Goal: Answer question/provide support: Answer question/provide support

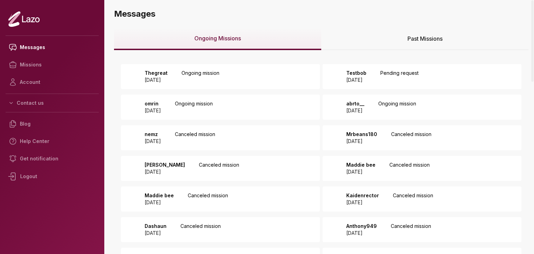
click at [271, 76] on div "Thegreat 2025 August 11 Ongoing mission" at bounding box center [220, 76] width 199 height 25
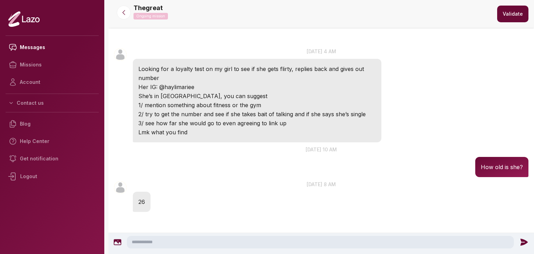
scroll to position [15, 0]
click at [185, 242] on textarea at bounding box center [320, 242] width 387 height 13
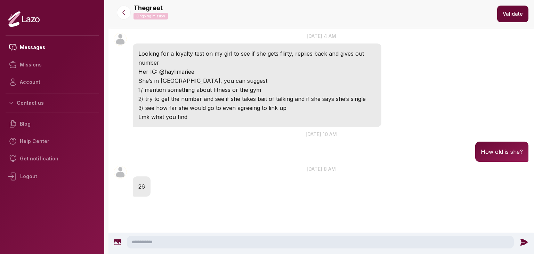
click at [185, 242] on textarea at bounding box center [320, 242] width 387 height 13
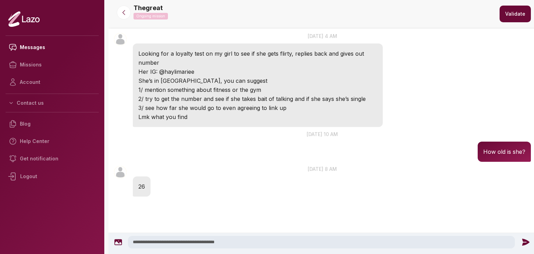
type textarea "**********"
click at [522, 243] on icon at bounding box center [525, 241] width 7 height 7
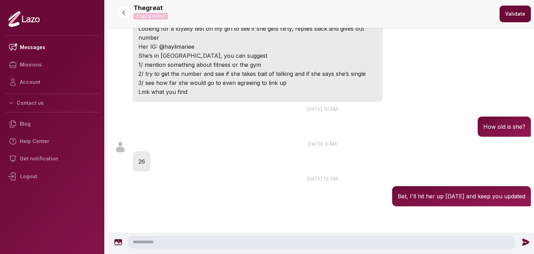
scroll to position [65, 0]
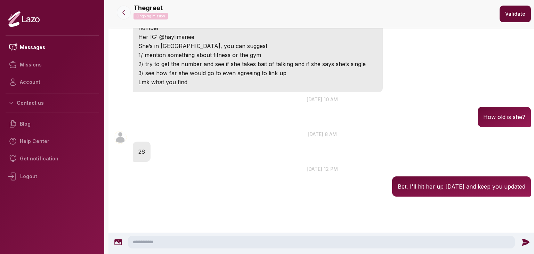
click at [127, 18] on button at bounding box center [124, 13] width 14 height 14
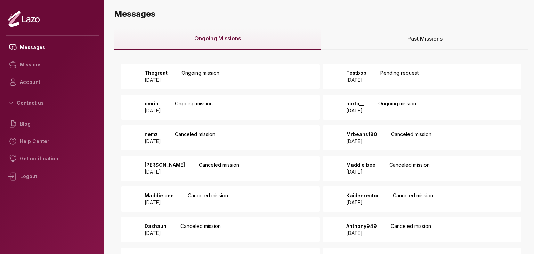
click at [366, 77] on p "2025 August 12" at bounding box center [356, 79] width 20 height 7
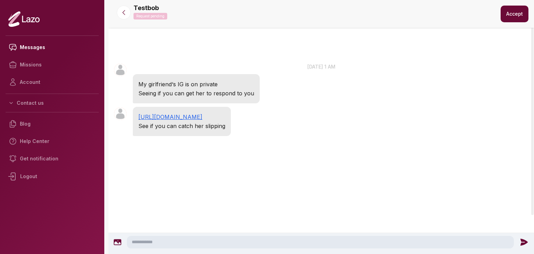
click at [226, 235] on div at bounding box center [320, 243] width 425 height 21
click at [227, 242] on textarea at bounding box center [320, 242] width 387 height 13
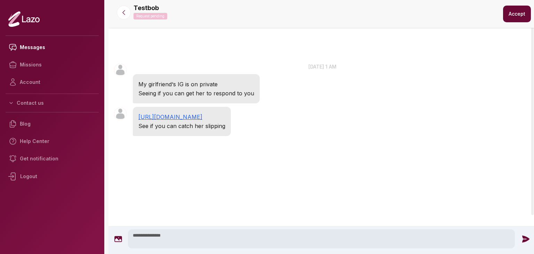
type textarea "**********"
click at [514, 238] on div "**********" at bounding box center [323, 238] width 422 height 19
click at [524, 234] on icon at bounding box center [525, 238] width 9 height 9
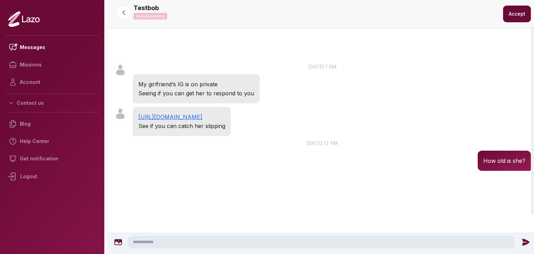
click at [516, 10] on button "Accept" at bounding box center [517, 14] width 28 height 17
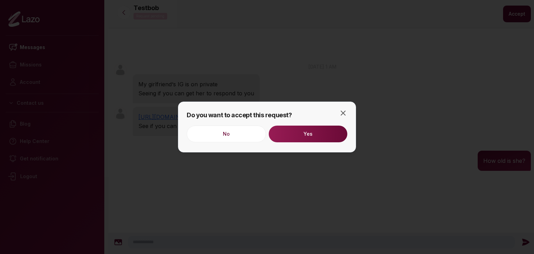
click at [338, 130] on button "Yes" at bounding box center [308, 133] width 79 height 17
click at [343, 117] on h2 "Do you want to accept this request?" at bounding box center [267, 115] width 161 height 10
click at [342, 112] on icon "button" at bounding box center [343, 113] width 4 height 4
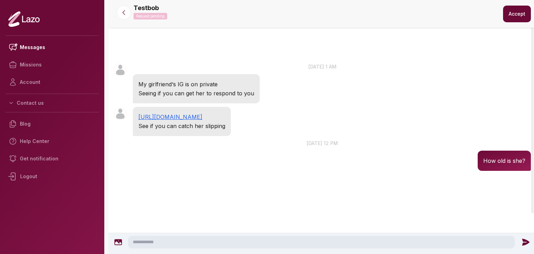
click at [132, 15] on div at bounding box center [123, 13] width 25 height 14
click at [120, 9] on button at bounding box center [124, 13] width 14 height 14
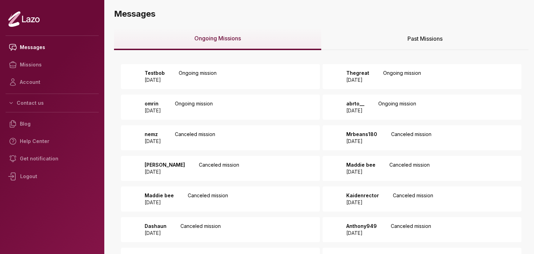
click at [288, 103] on div "omrin [DATE] Ongoing mission" at bounding box center [220, 107] width 199 height 25
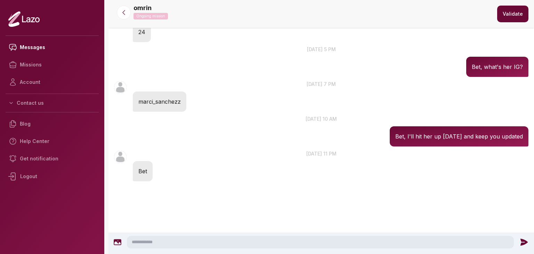
scroll to position [131, 0]
click at [273, 243] on textarea at bounding box center [320, 242] width 387 height 13
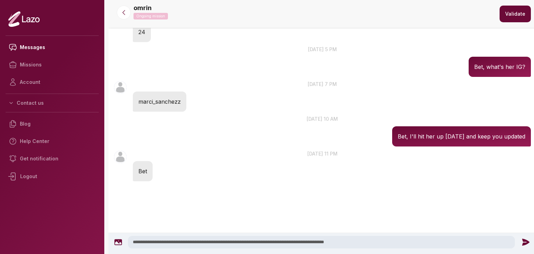
type textarea "**********"
click at [524, 239] on icon at bounding box center [525, 241] width 9 height 9
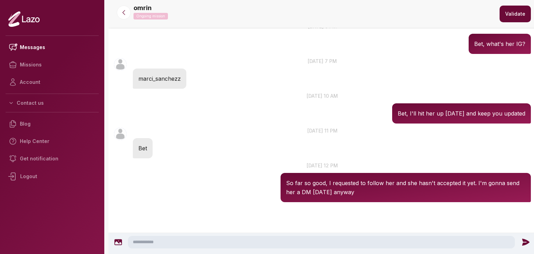
scroll to position [159, 0]
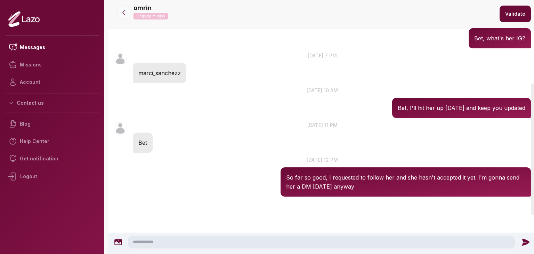
click at [128, 13] on button at bounding box center [124, 13] width 14 height 14
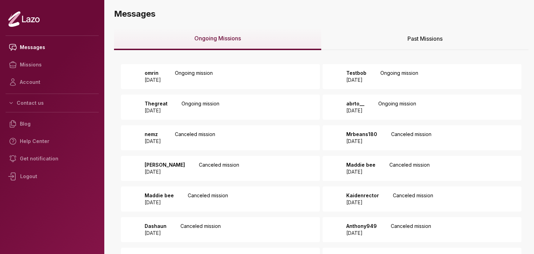
click at [391, 106] on div "abrto__ 2025 August 09 Ongoing mission" at bounding box center [379, 107] width 74 height 14
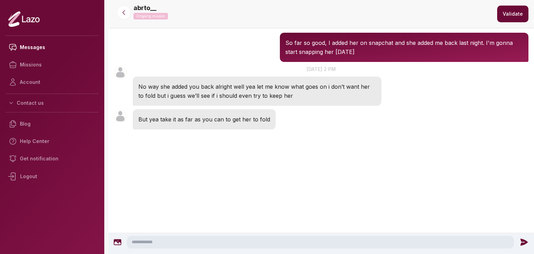
scroll to position [266, 0]
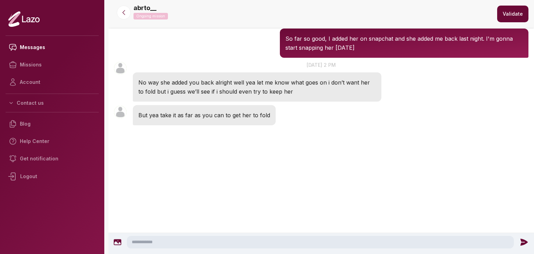
click at [219, 244] on textarea at bounding box center [320, 242] width 387 height 13
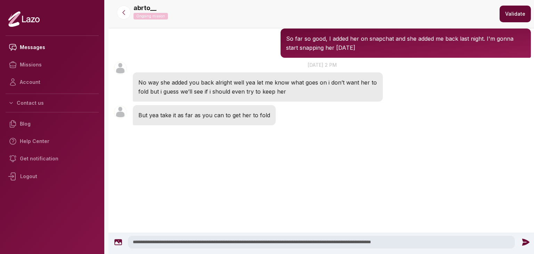
type textarea "**********"
click at [522, 243] on icon at bounding box center [525, 241] width 7 height 7
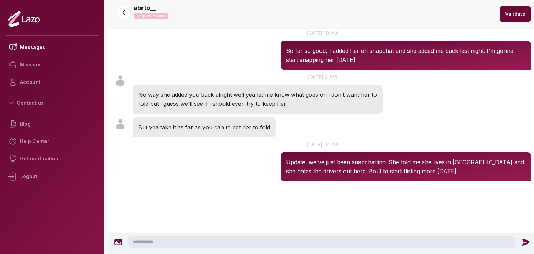
scroll to position [312, 0]
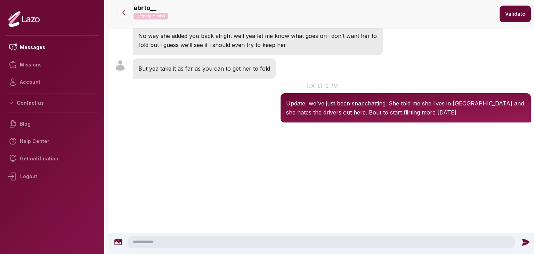
click at [122, 17] on button at bounding box center [124, 13] width 14 height 14
